Goal: Obtain resource: Download file/media

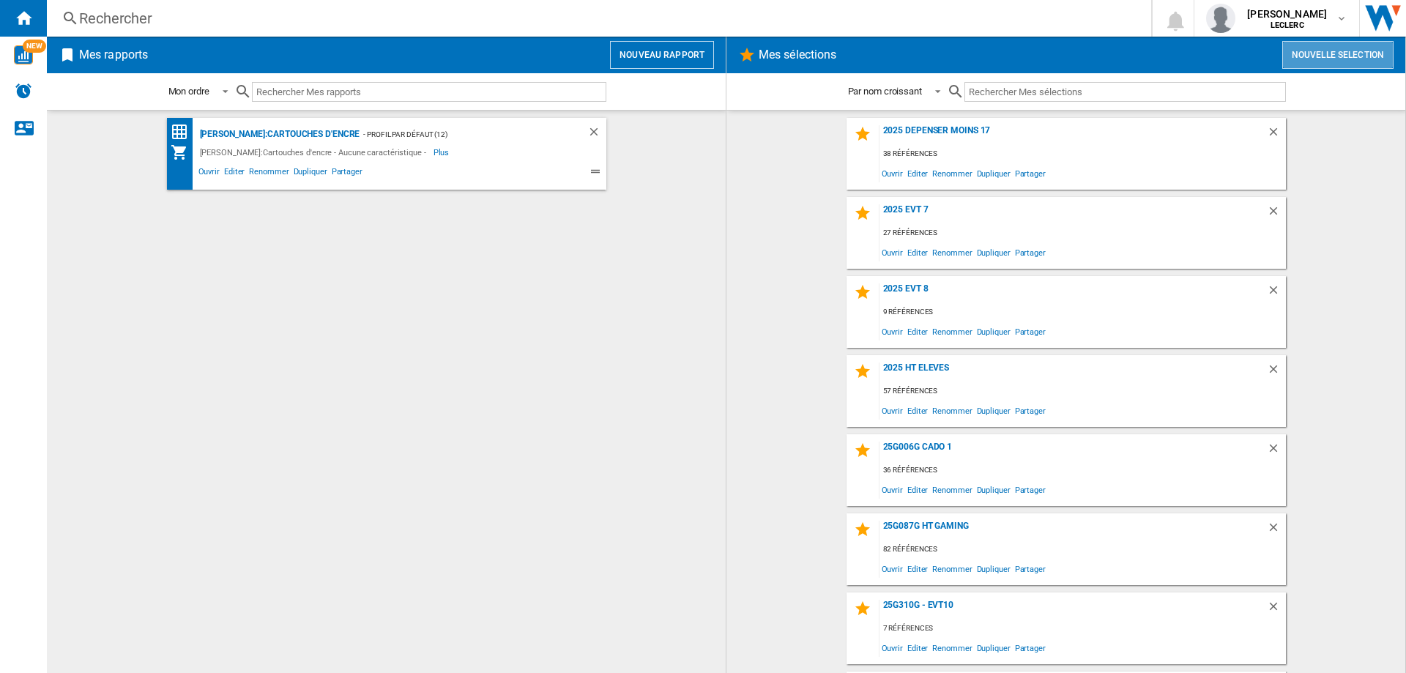
click at [1326, 53] on button "Nouvelle selection" at bounding box center [1337, 55] width 111 height 28
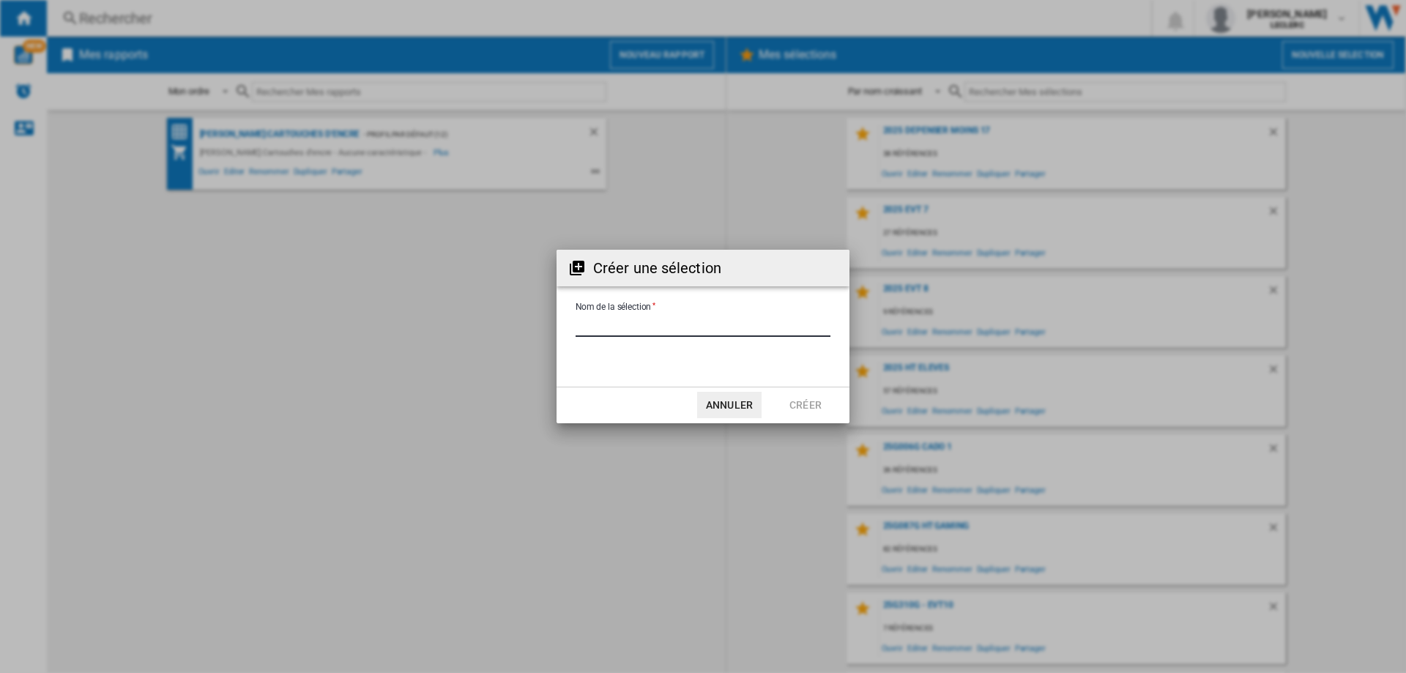
click at [625, 321] on input "Nom de la sélection" at bounding box center [703, 326] width 255 height 22
type input "**********"
click at [823, 406] on button "Créer" at bounding box center [805, 405] width 64 height 26
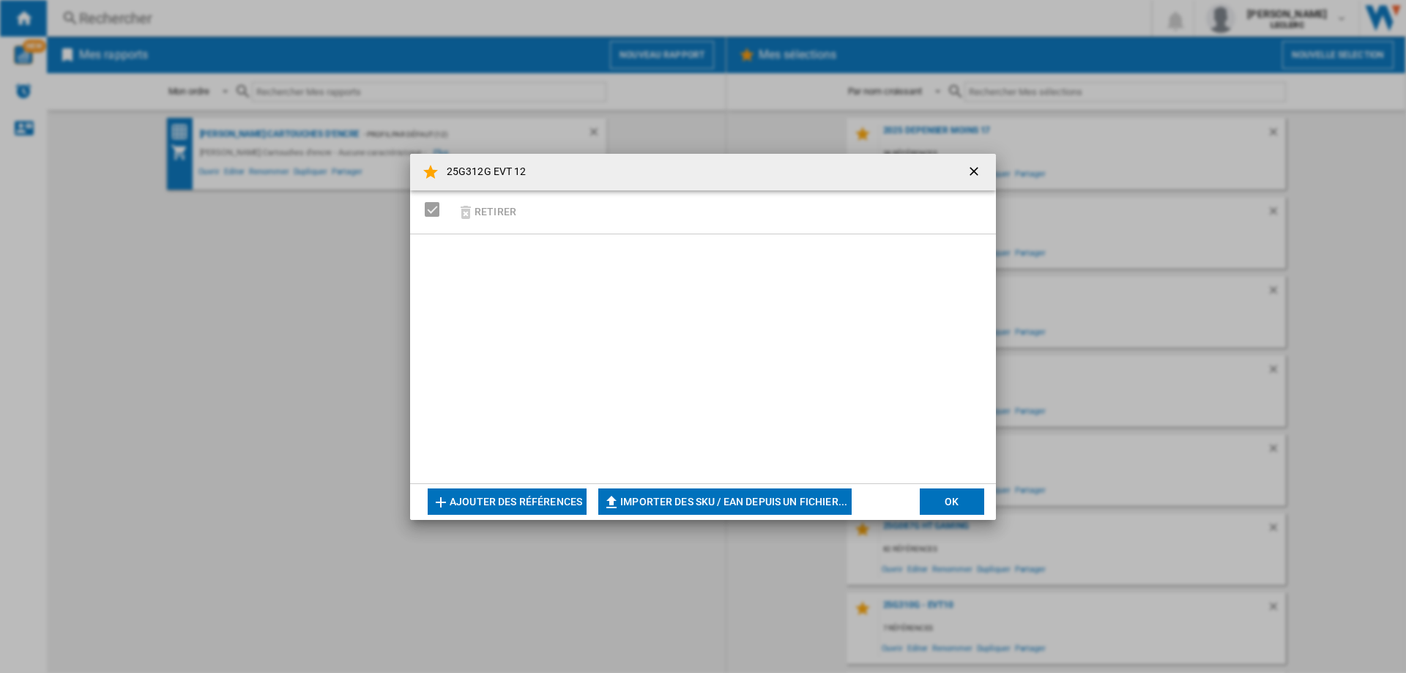
click at [680, 505] on button "Importer des SKU / EAN depuis un fichier..." at bounding box center [724, 502] width 253 height 26
type input "**********"
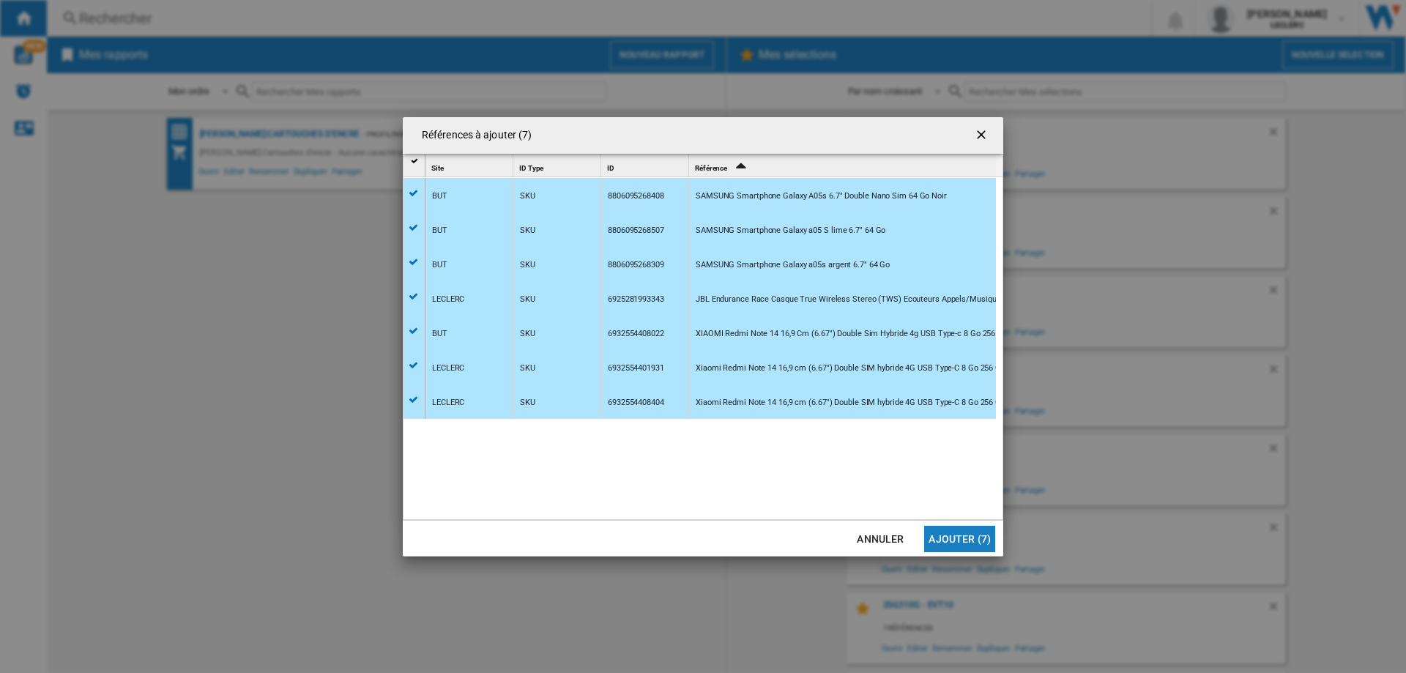
click at [946, 538] on button "Ajouter (7)" at bounding box center [959, 539] width 71 height 26
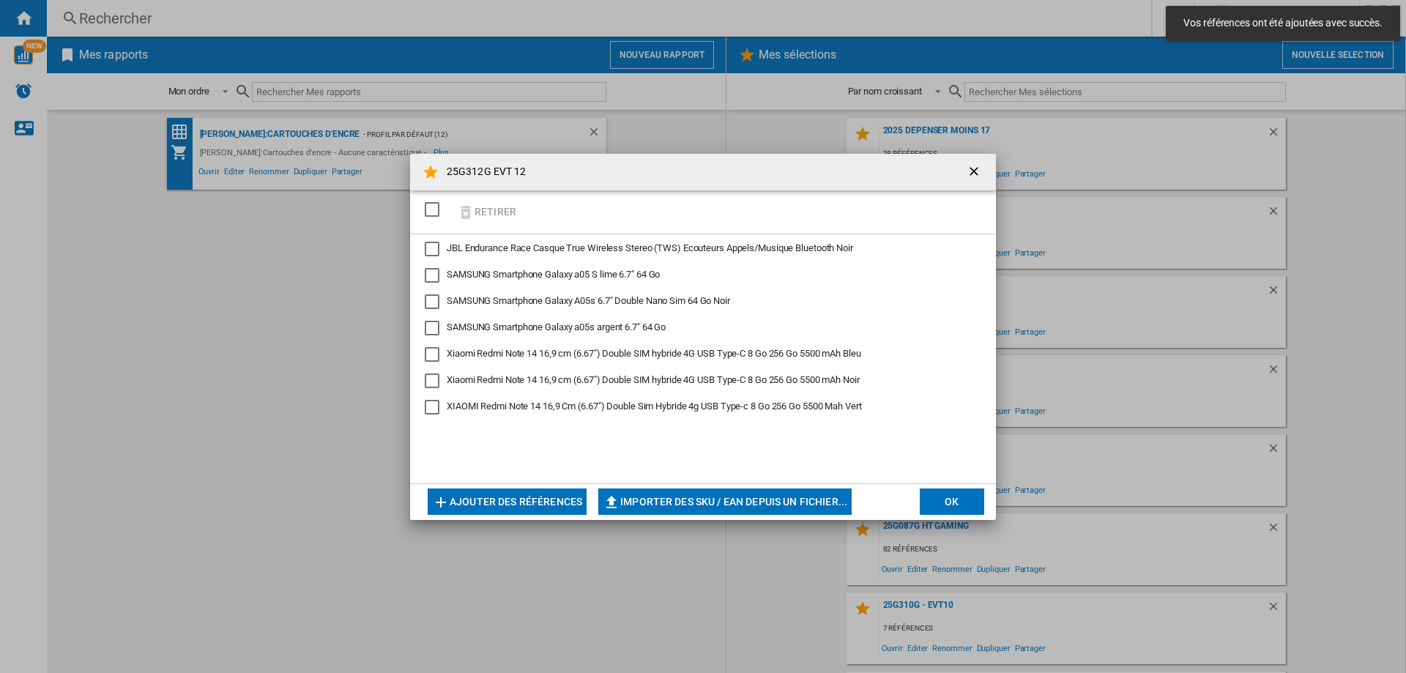
click at [971, 502] on button "OK" at bounding box center [952, 502] width 64 height 26
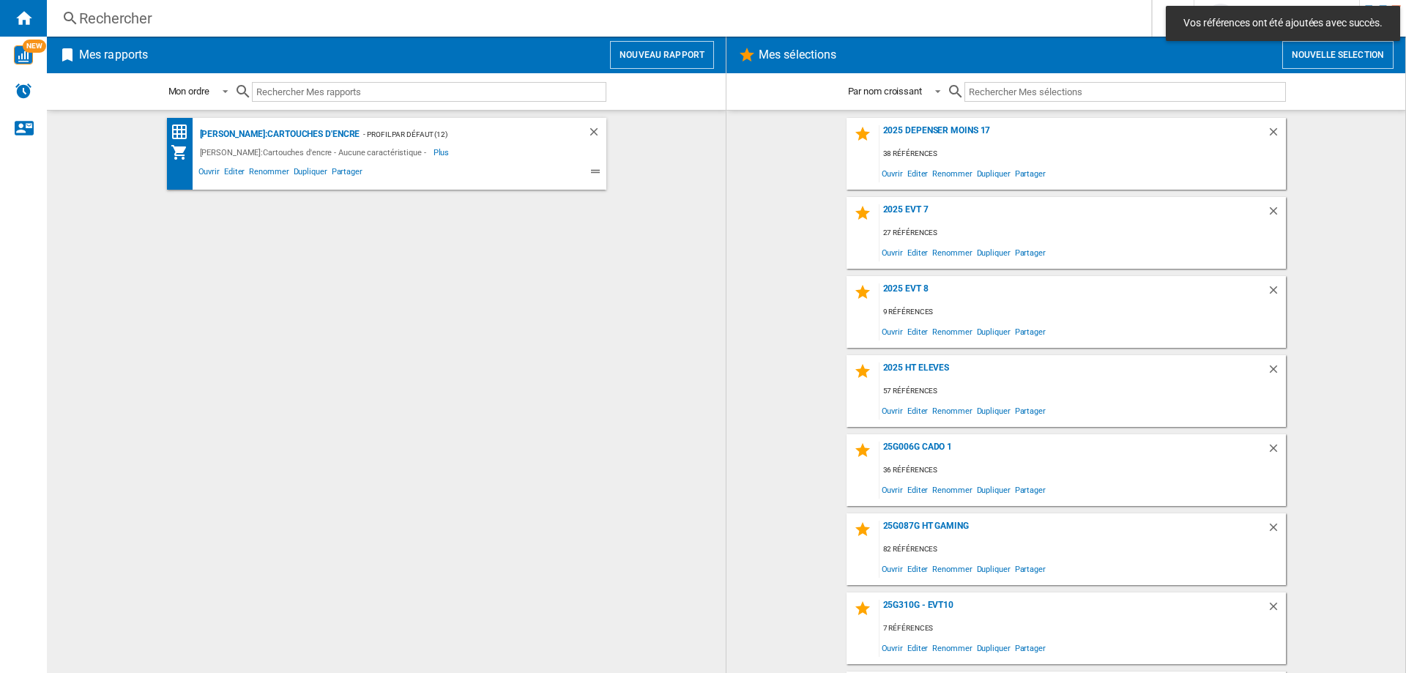
click at [1036, 101] on input "text" at bounding box center [1126, 92] width 322 height 20
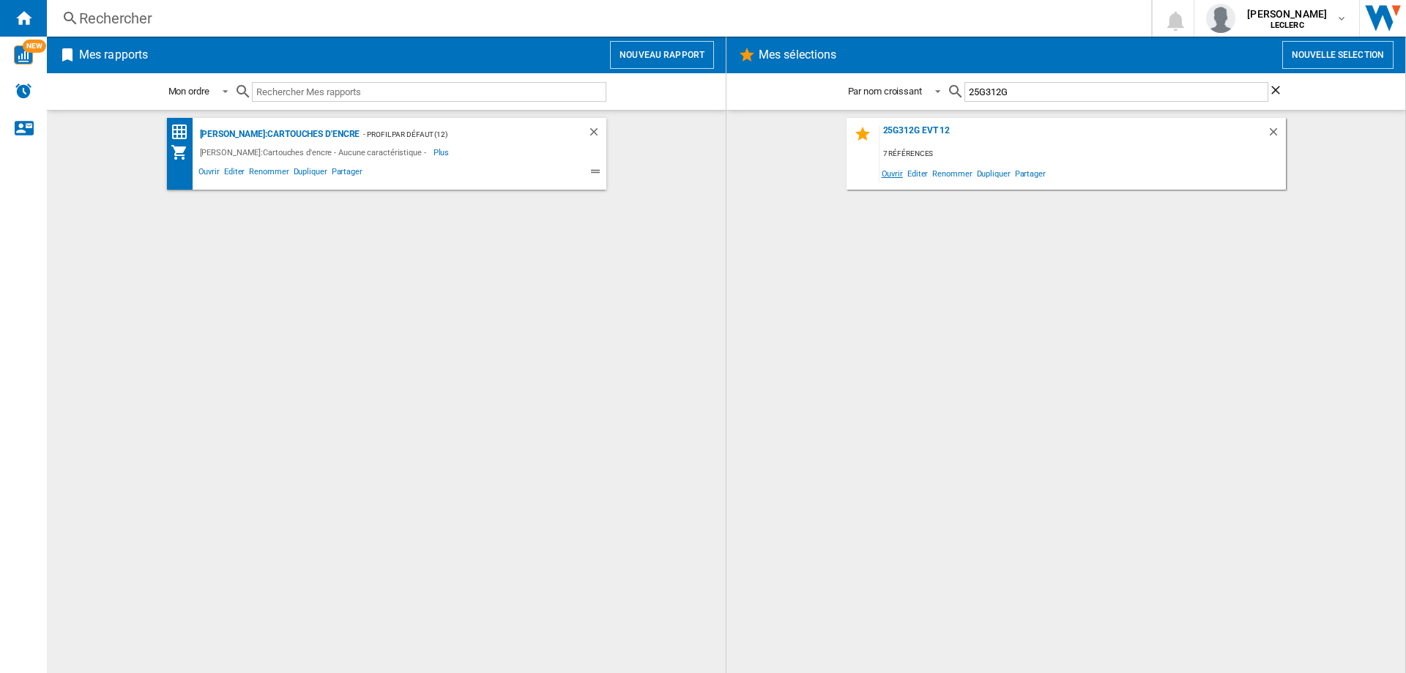
type input "25G312G"
click at [888, 174] on span "Ouvrir" at bounding box center [893, 173] width 26 height 20
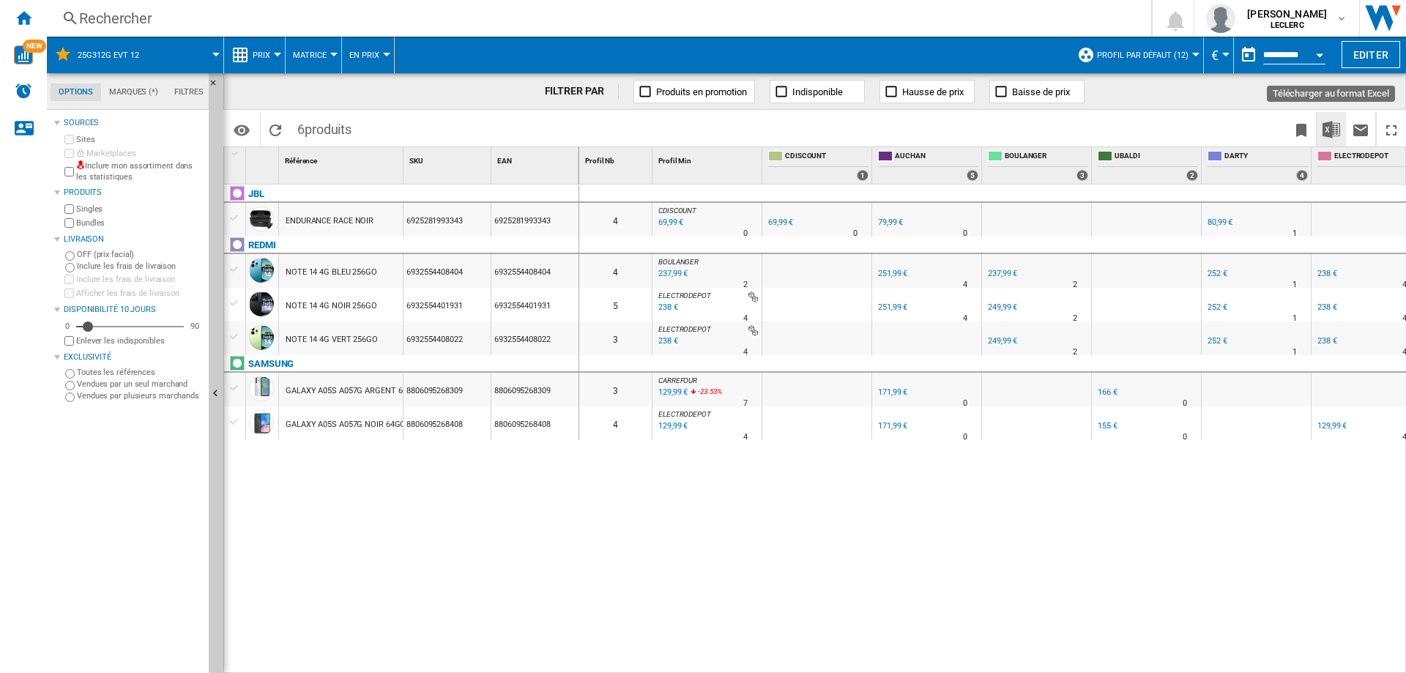
click at [1329, 133] on img "Télécharger au format Excel" at bounding box center [1332, 130] width 18 height 18
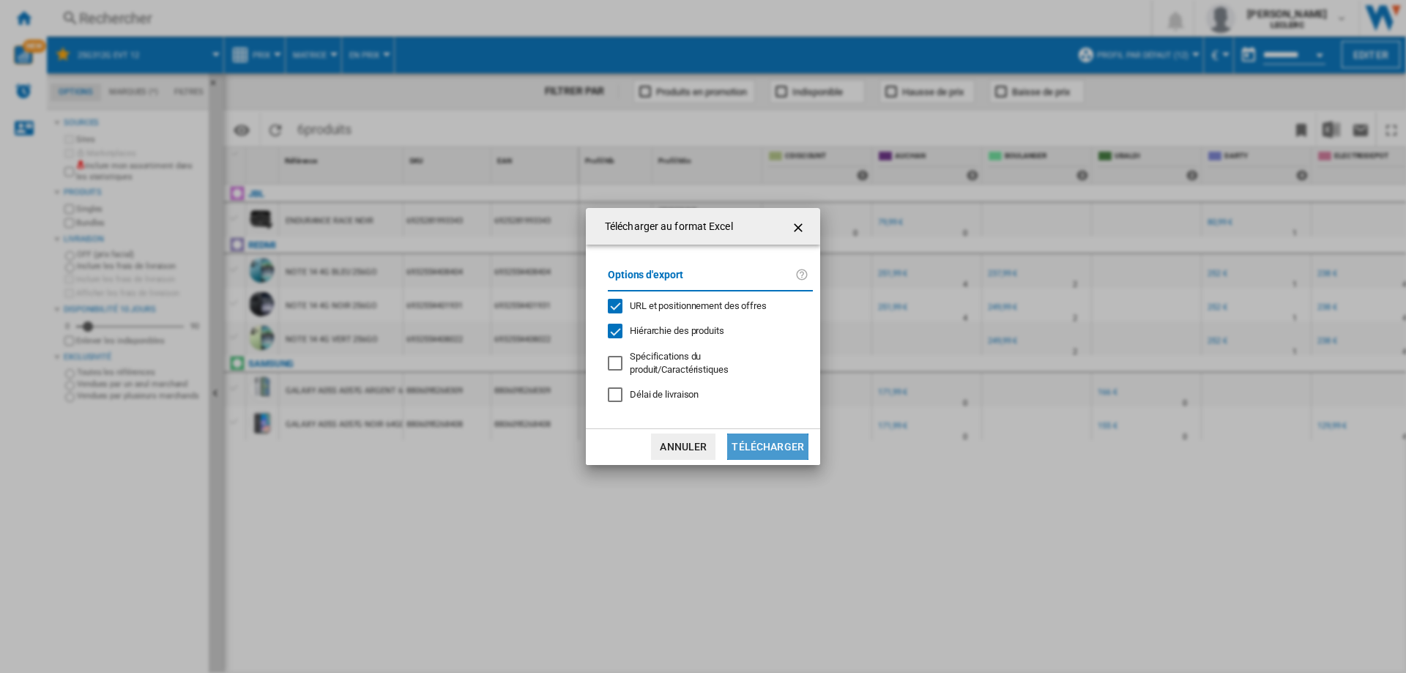
click at [755, 450] on button "Télécharger" at bounding box center [767, 447] width 81 height 26
